Goal: Task Accomplishment & Management: Complete application form

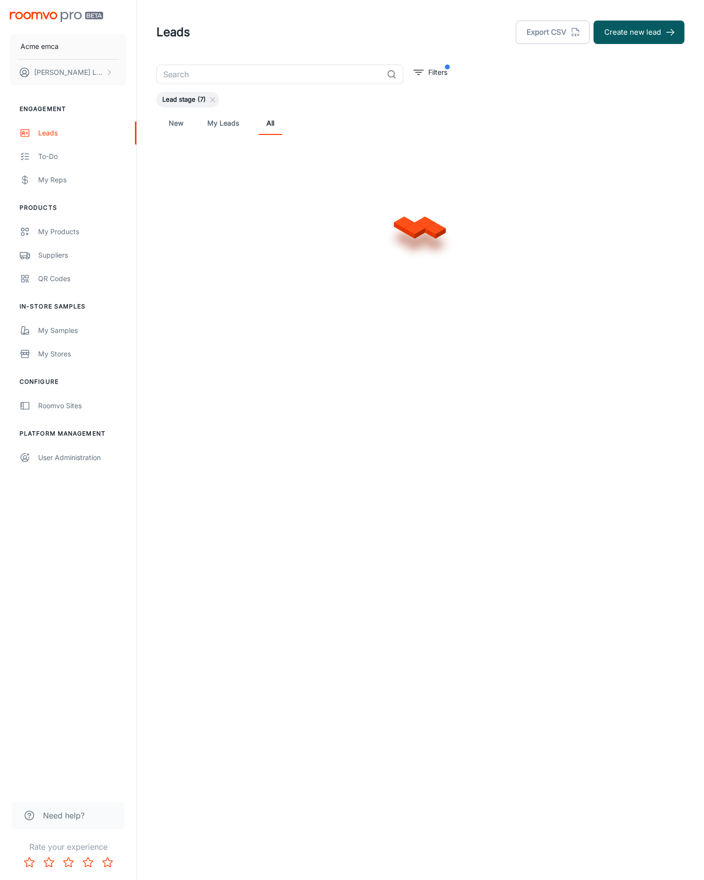
click at [639, 32] on button "Create new lead" at bounding box center [638, 32] width 91 height 23
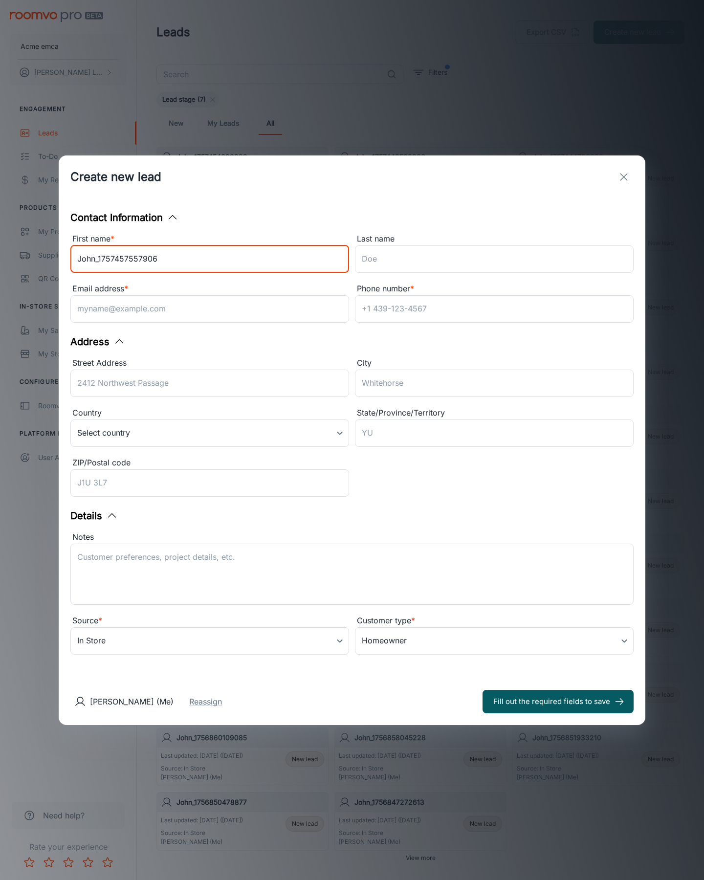
type input "John_1757457557906"
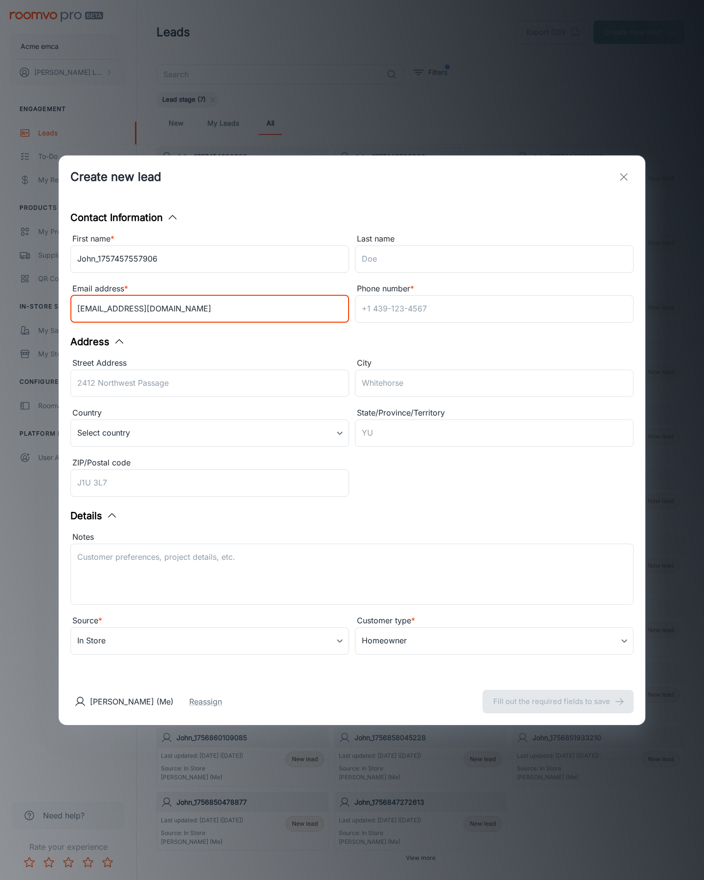
type input "[EMAIL_ADDRESS][DOMAIN_NAME]"
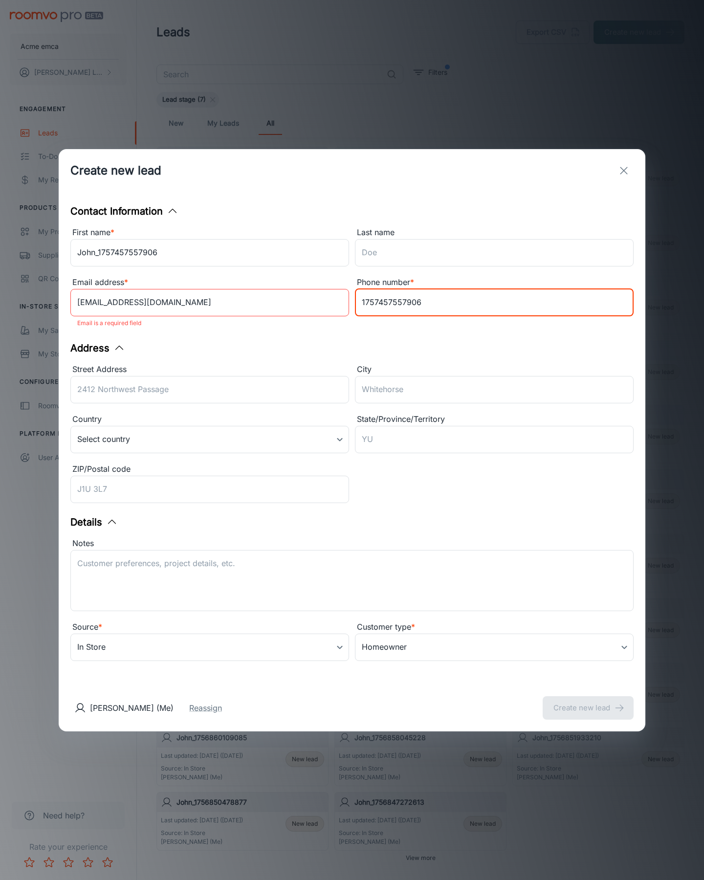
type input "1757457557906"
click at [588, 701] on button "Create new lead" at bounding box center [588, 707] width 91 height 23
